Goal: Task Accomplishment & Management: Manage account settings

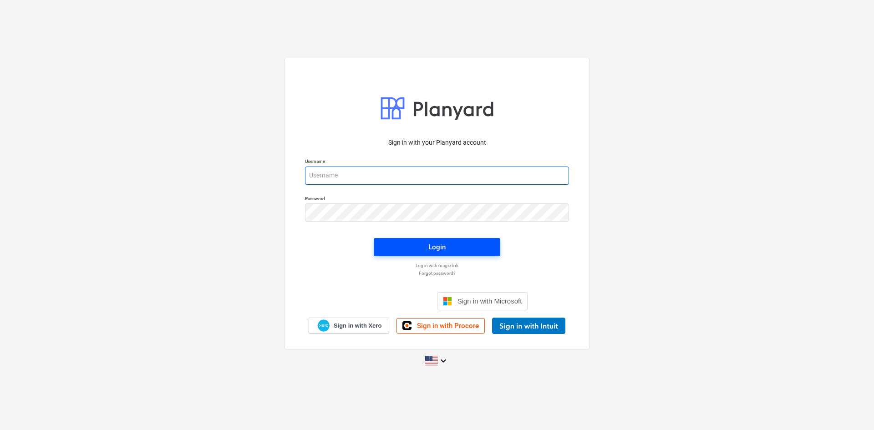
type input "[PERSON_NAME][EMAIL_ADDRESS][DOMAIN_NAME]"
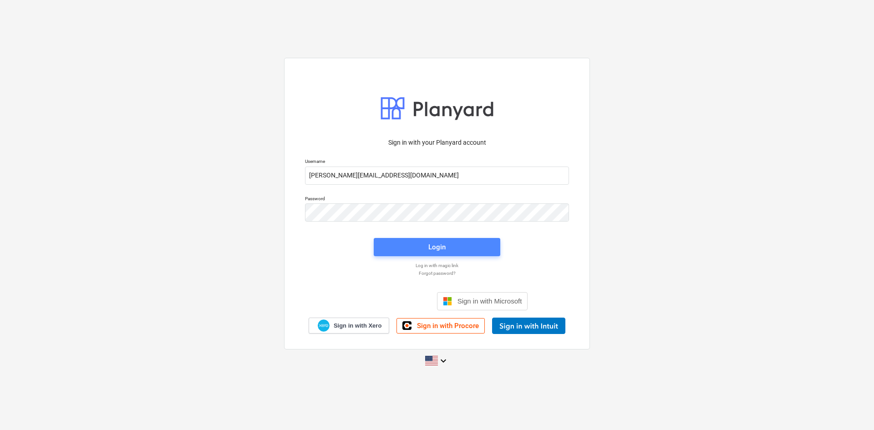
click at [408, 252] on span "Login" at bounding box center [437, 247] width 105 height 12
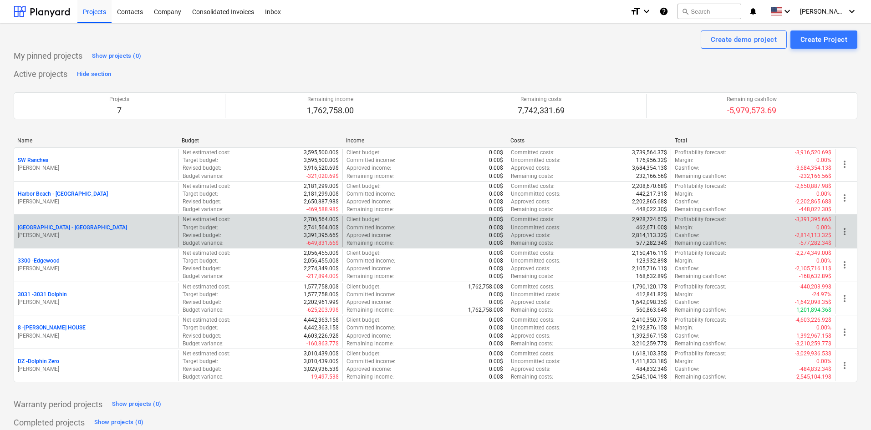
click at [61, 227] on p "[GEOGRAPHIC_DATA] - [GEOGRAPHIC_DATA]" at bounding box center [72, 228] width 109 height 8
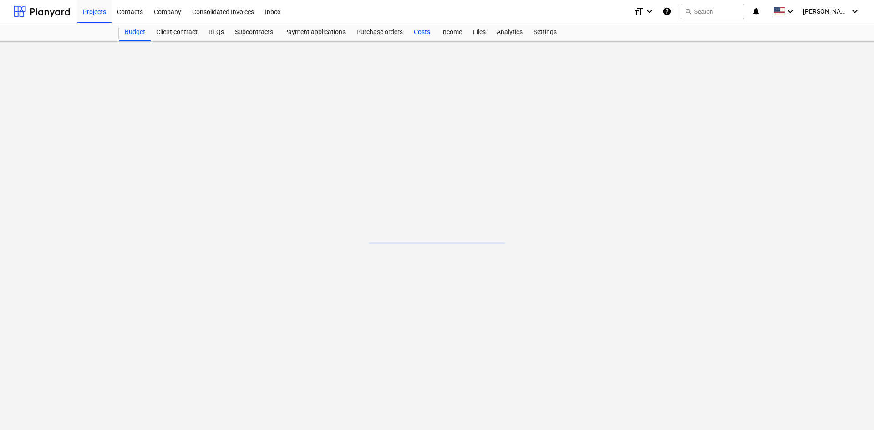
click at [414, 35] on div "Costs" at bounding box center [421, 32] width 27 height 18
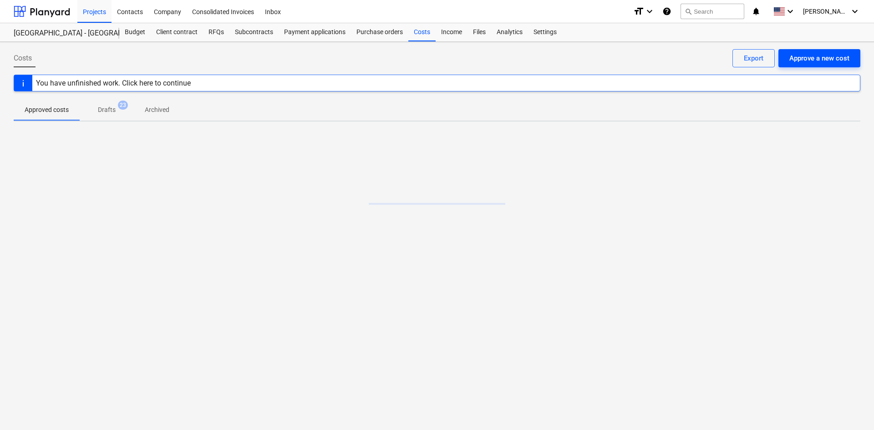
click at [804, 60] on div "Approve a new cost" at bounding box center [820, 58] width 60 height 12
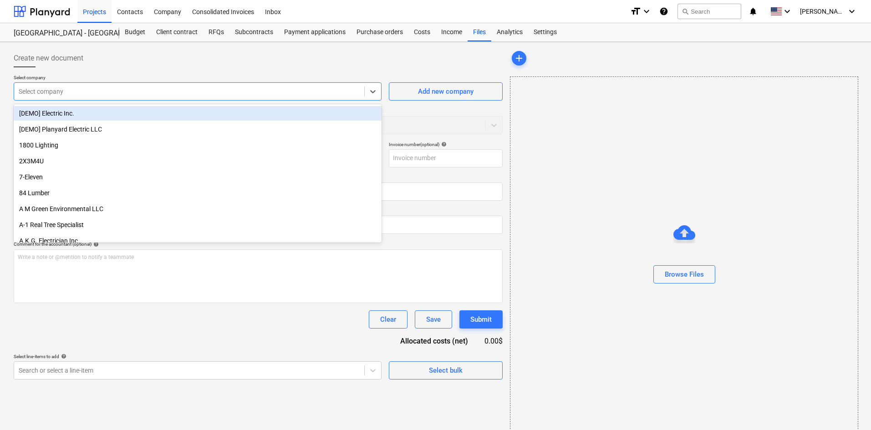
click at [95, 99] on div "Select company" at bounding box center [198, 91] width 368 height 18
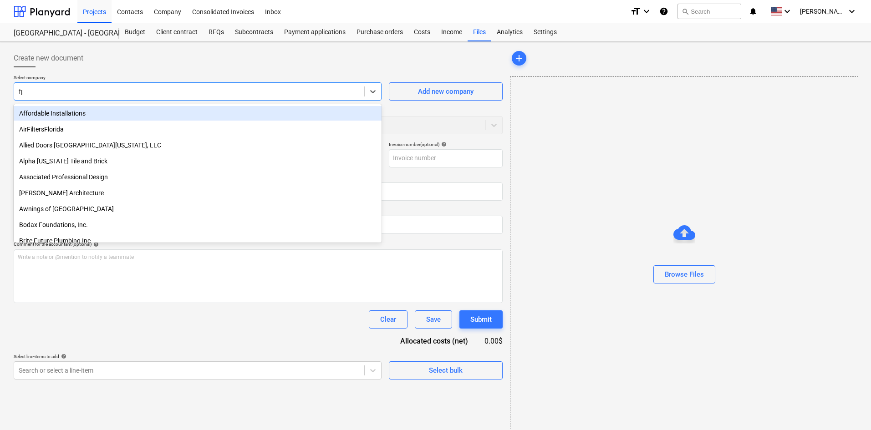
type input "fpl"
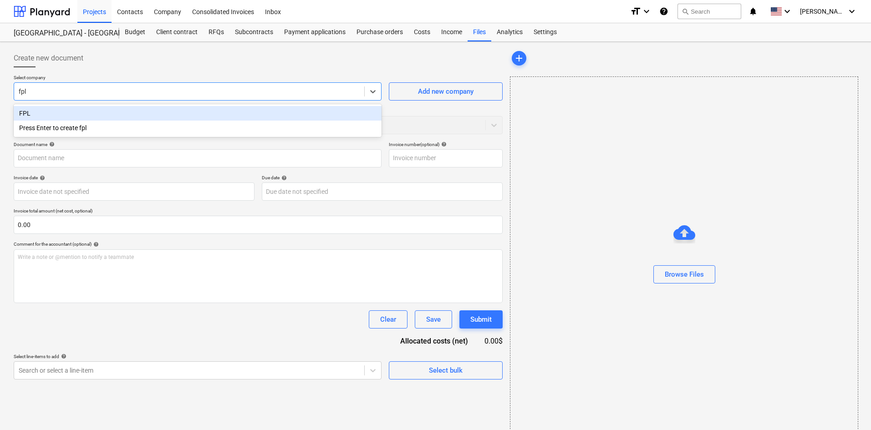
click at [123, 109] on div "FPL" at bounding box center [198, 113] width 368 height 15
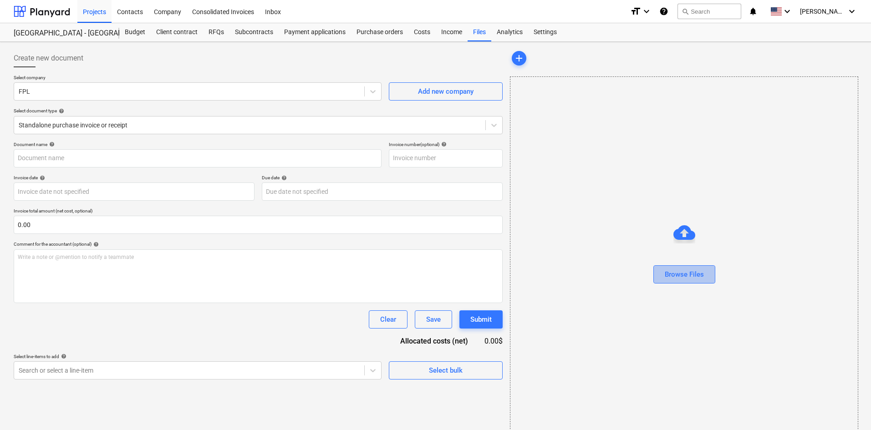
click at [671, 277] on div "Browse Files" at bounding box center [684, 275] width 39 height 12
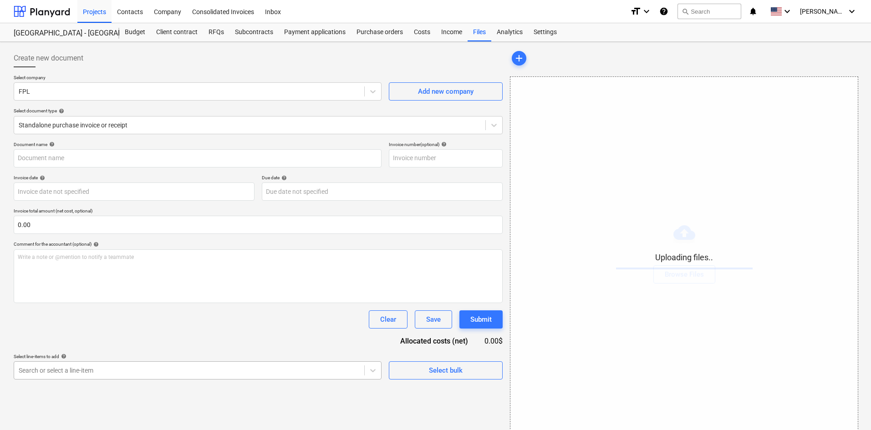
scroll to position [92, 0]
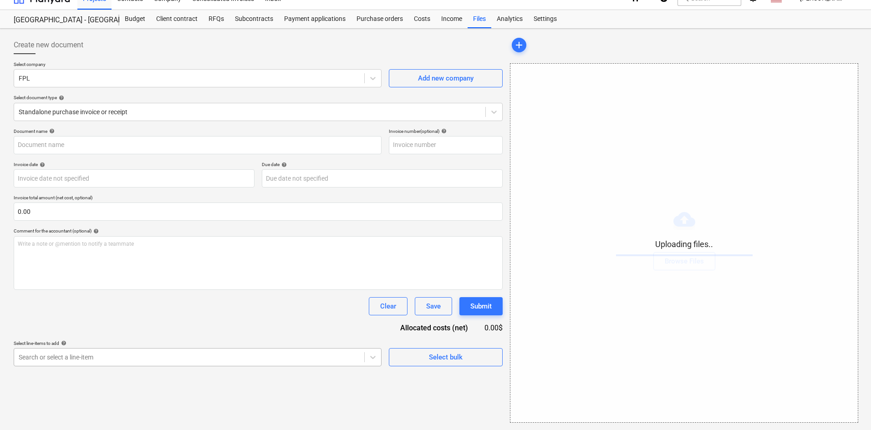
click at [201, 371] on body "Projects Contacts Company Consolidated Invoices Inbox format_size keyboard_arro…" at bounding box center [435, 202] width 871 height 430
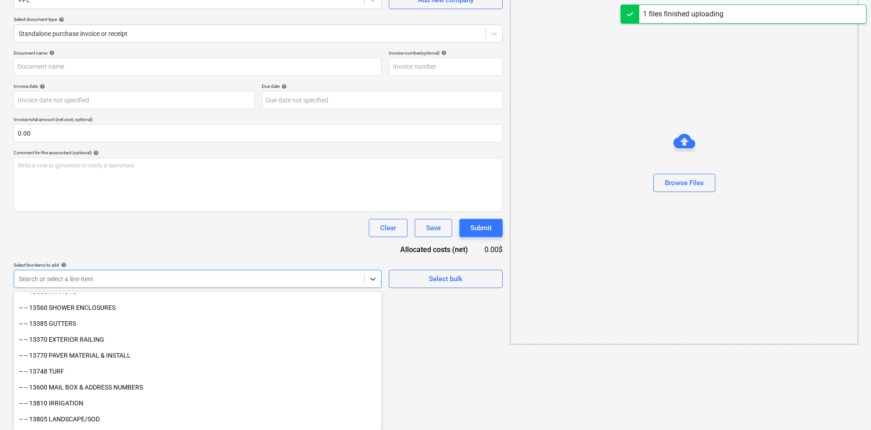
type input "FPL (Indirect) [DATE].pdf"
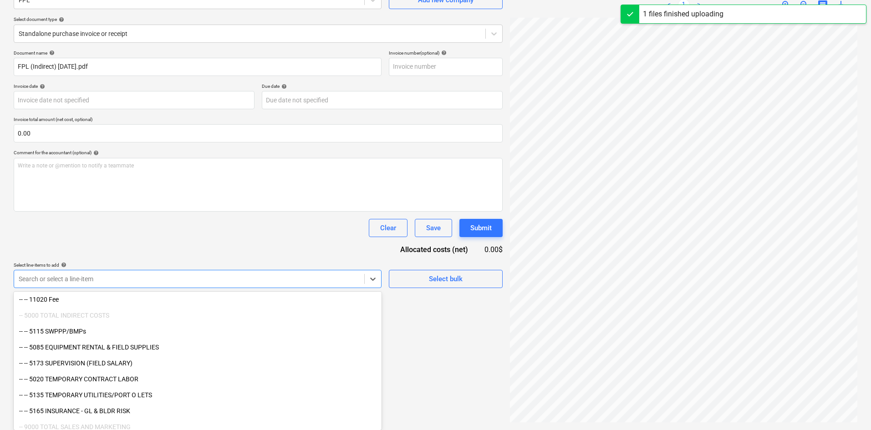
scroll to position [1302, 0]
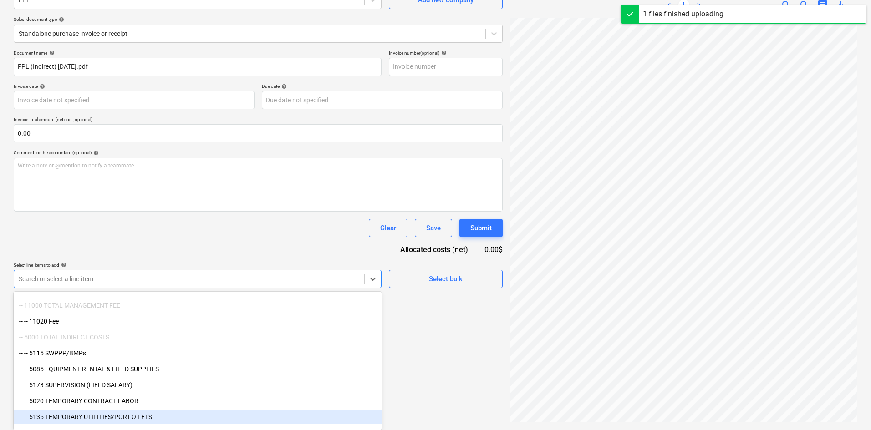
click at [154, 413] on div "-- -- 5135 TEMPORARY UTILITIES/PORT O LETS" at bounding box center [198, 417] width 368 height 15
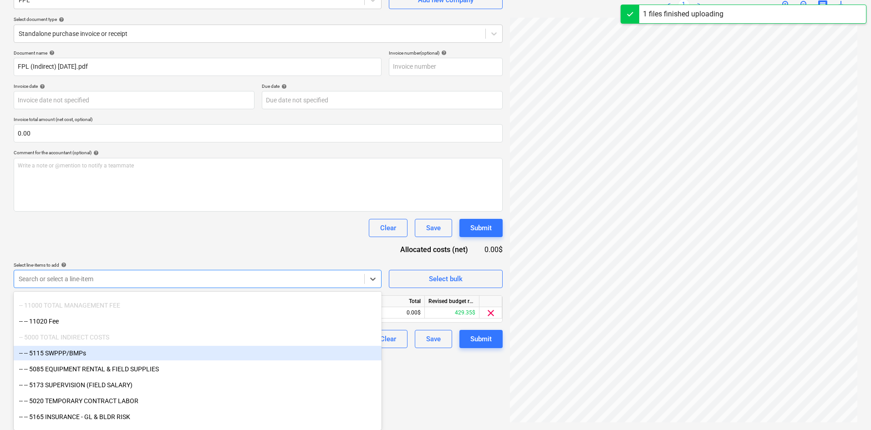
click at [258, 236] on div "Clear Save Submit" at bounding box center [258, 228] width 489 height 18
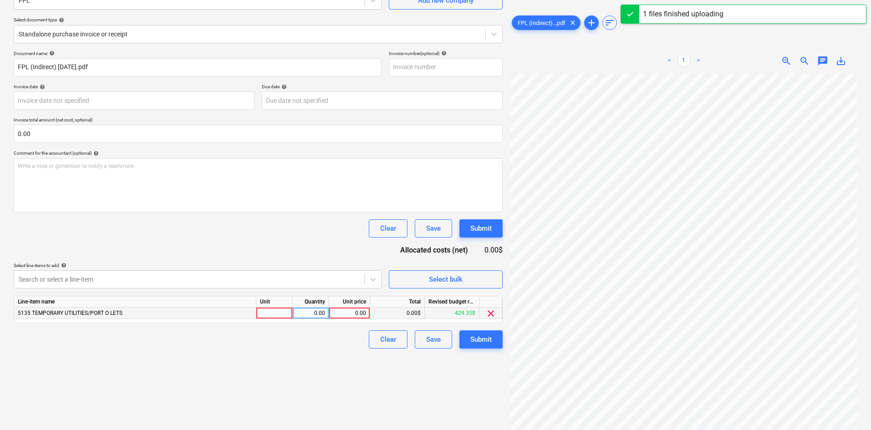
click at [332, 316] on div "0.00" at bounding box center [349, 313] width 41 height 11
type input "959.93"
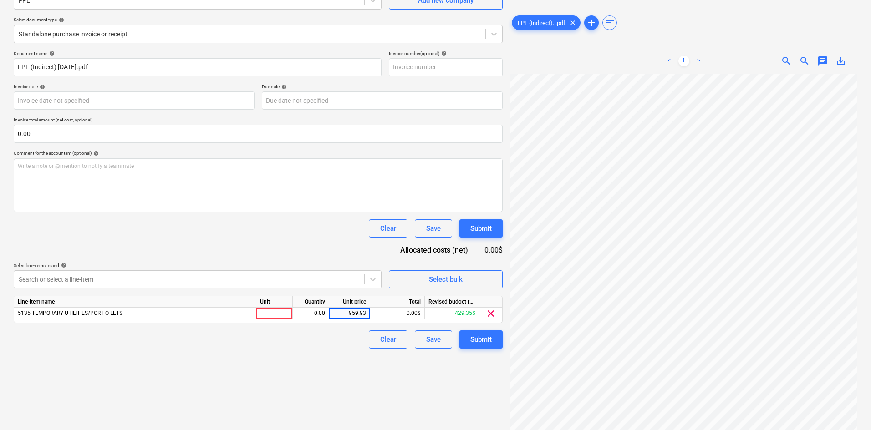
click at [345, 353] on div "Create new document Select company FPL Add new company Select document type hel…" at bounding box center [258, 190] width 496 height 472
click at [473, 339] on div "Submit" at bounding box center [480, 340] width 21 height 12
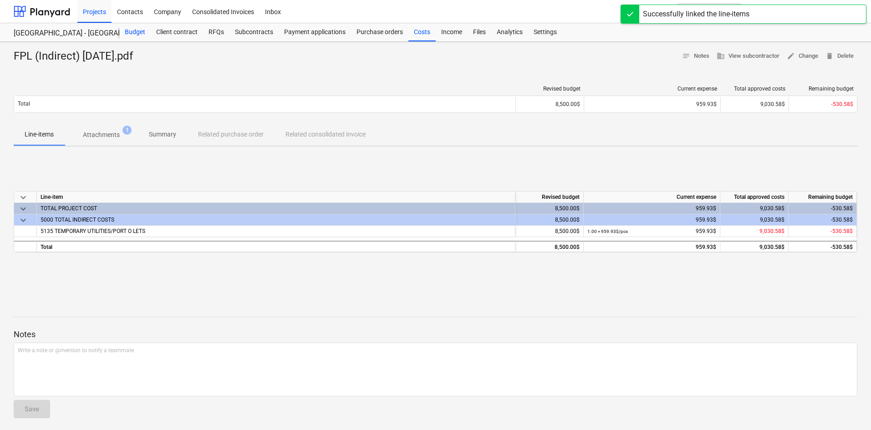
click at [143, 30] on div "Budget" at bounding box center [134, 32] width 31 height 18
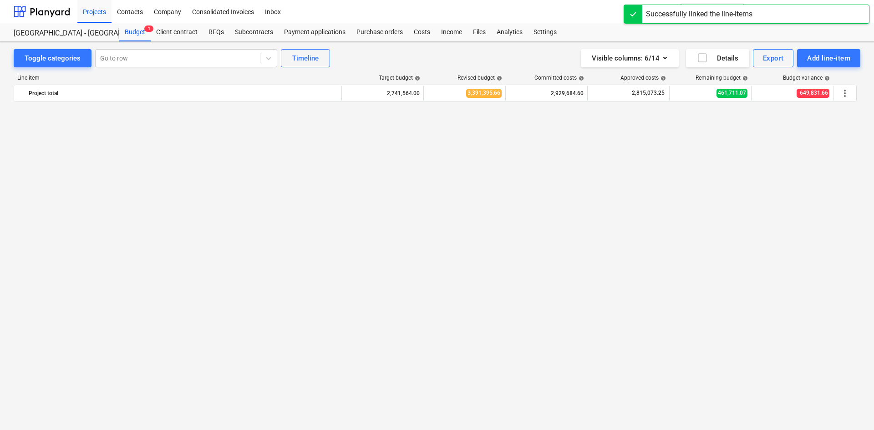
scroll to position [1195, 0]
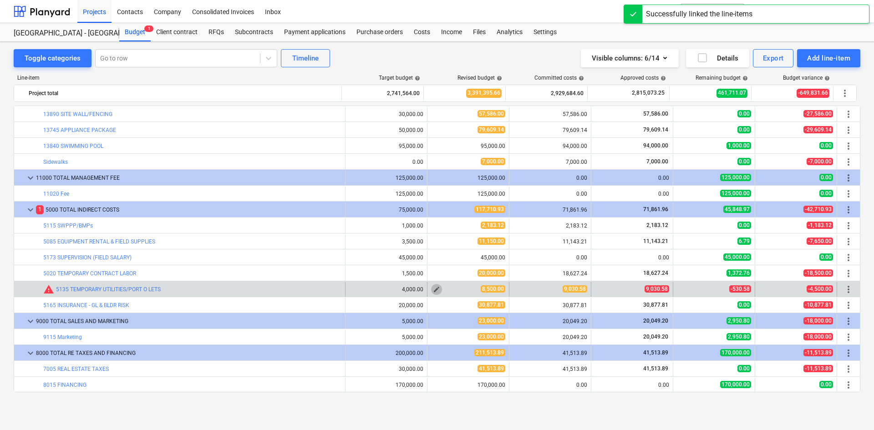
click at [436, 289] on span "edit" at bounding box center [436, 289] width 7 height 7
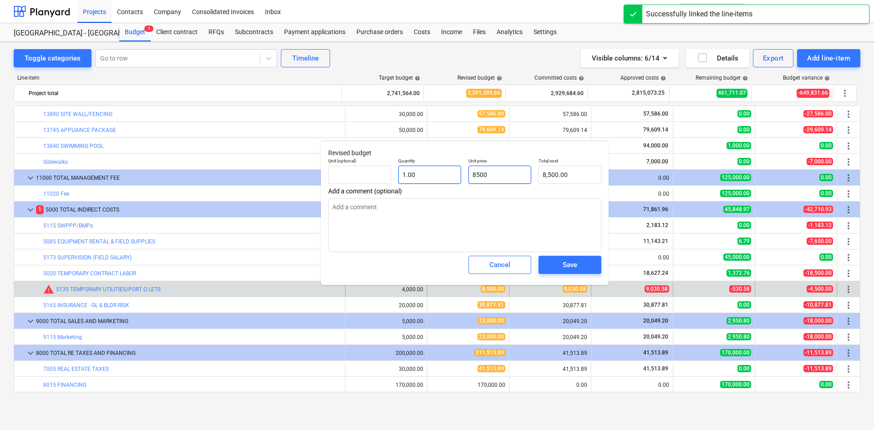
drag, startPoint x: 476, startPoint y: 172, endPoint x: 459, endPoint y: 178, distance: 17.9
click at [454, 173] on div "Unit (optional) Quantity 1.00 Unit price 8500 Total cost 8,500.00" at bounding box center [465, 170] width 281 height 33
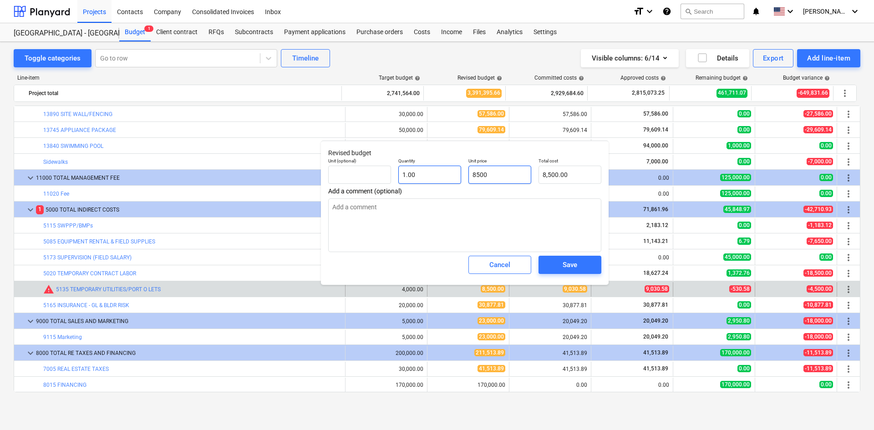
type input "1"
type textarea "x"
type input "1.00"
type input "11"
type textarea "x"
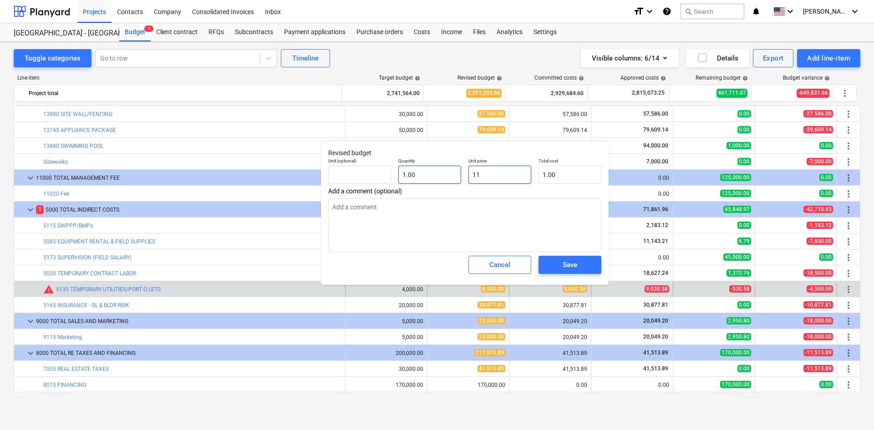
type input "11.00"
type input "110"
type textarea "x"
type input "110.00"
type input "1100"
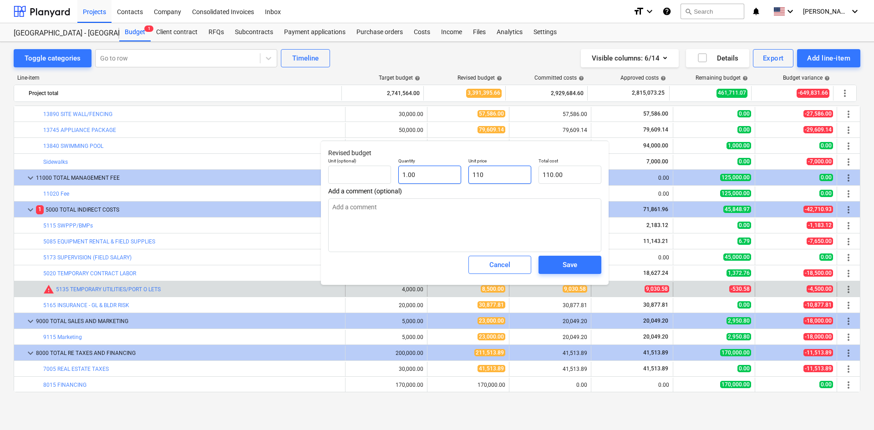
type textarea "x"
type input "1,100.00"
type input "11000"
type textarea "x"
type input "11,000.00"
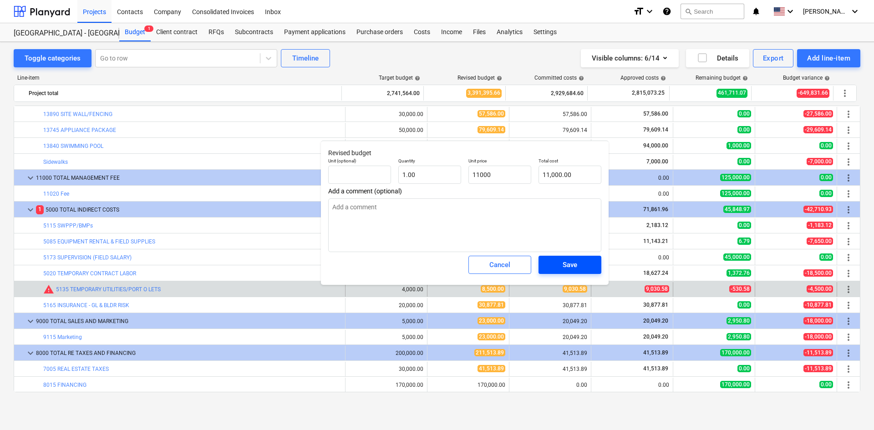
type input "11,000.00"
click at [563, 270] on div "Save" at bounding box center [570, 265] width 15 height 12
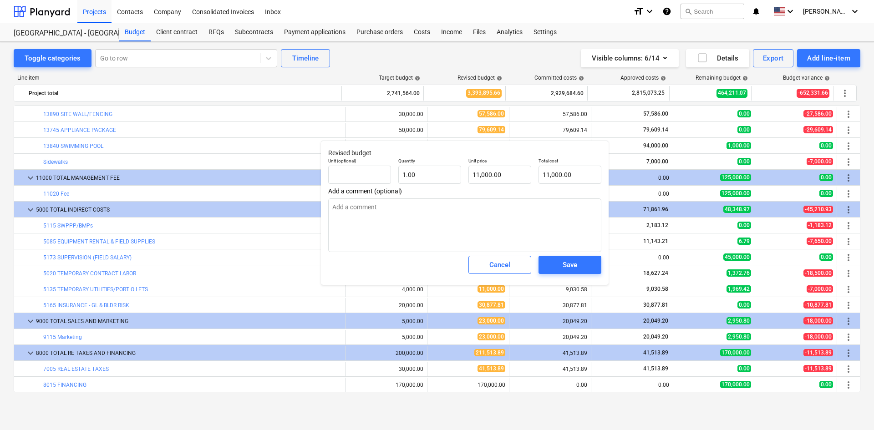
type textarea "x"
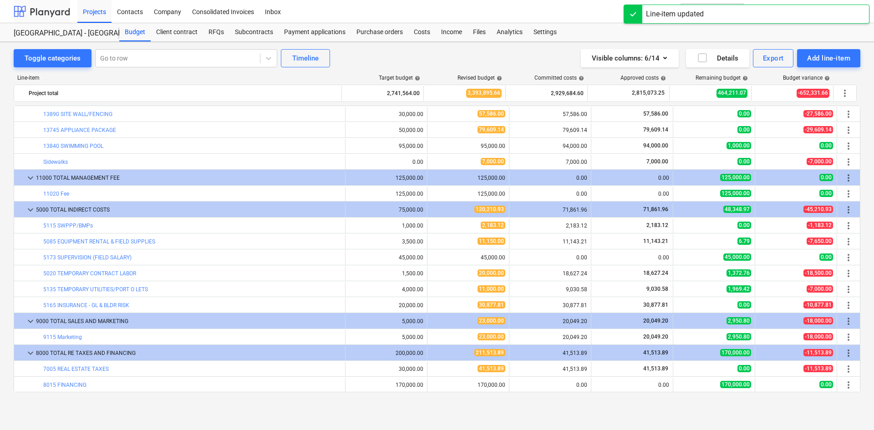
click at [47, 20] on div at bounding box center [42, 11] width 56 height 23
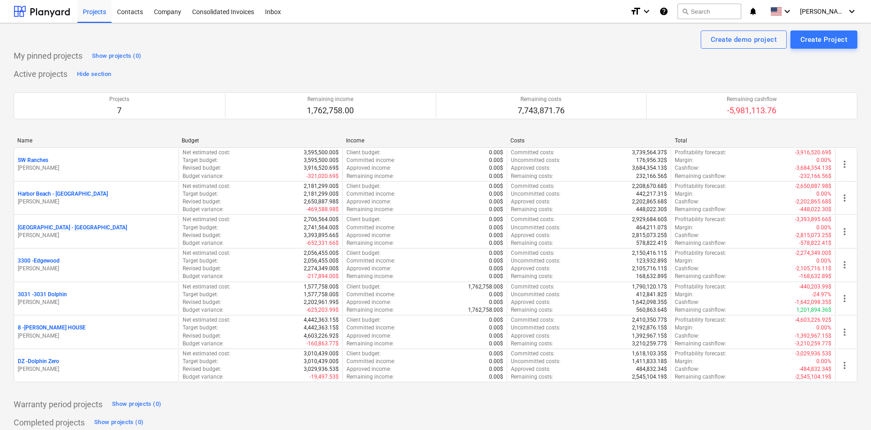
click at [397, 61] on div "My pinned projects Show projects (0)" at bounding box center [436, 56] width 844 height 15
